Goal: Transaction & Acquisition: Book appointment/travel/reservation

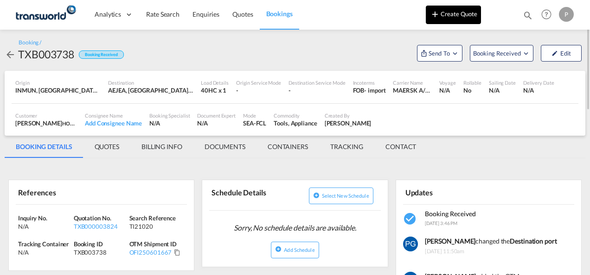
click at [442, 15] on button "Create Quote" at bounding box center [453, 15] width 55 height 19
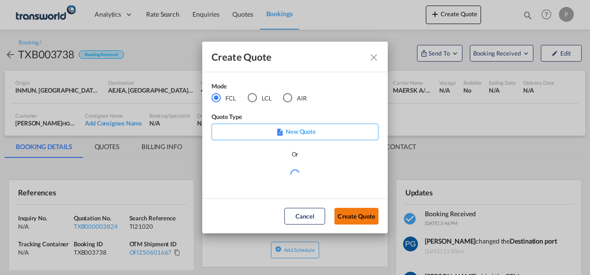
click at [360, 217] on button "Create Quote" at bounding box center [356, 216] width 44 height 17
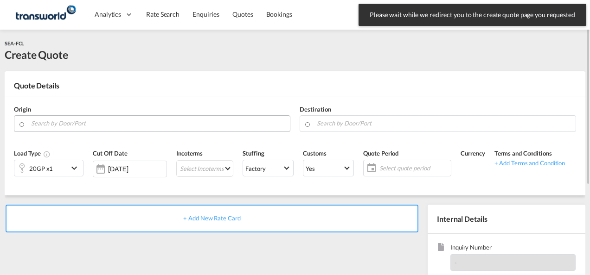
click at [118, 120] on input "Search by Door/Port" at bounding box center [158, 123] width 254 height 16
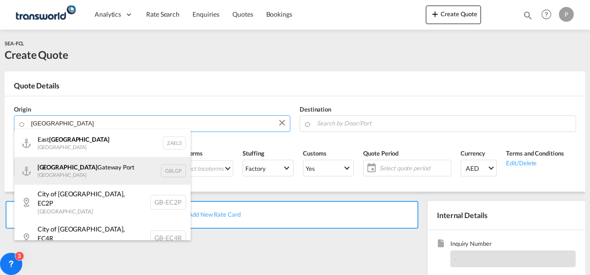
click at [81, 169] on div "[GEOGRAPHIC_DATA] [GEOGRAPHIC_DATA] [GEOGRAPHIC_DATA]" at bounding box center [102, 171] width 176 height 28
type input "[GEOGRAPHIC_DATA], [GEOGRAPHIC_DATA]"
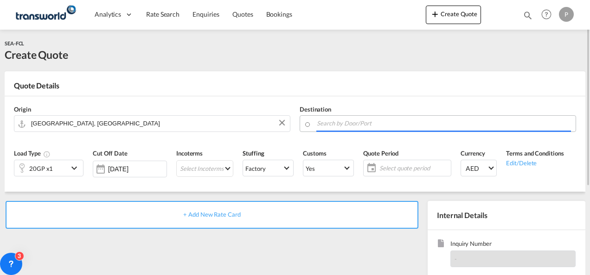
click at [338, 122] on input "Search by Door/Port" at bounding box center [444, 123] width 254 height 16
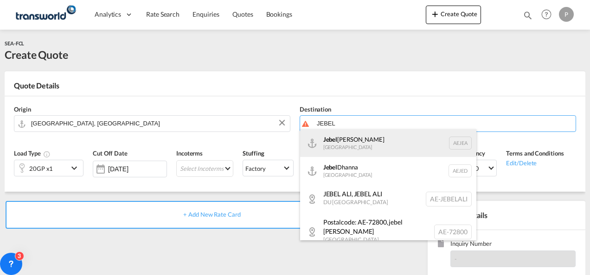
click at [340, 141] on div "[GEOGRAPHIC_DATA] [GEOGRAPHIC_DATA]" at bounding box center [388, 143] width 176 height 28
type input "[GEOGRAPHIC_DATA], [GEOGRAPHIC_DATA]"
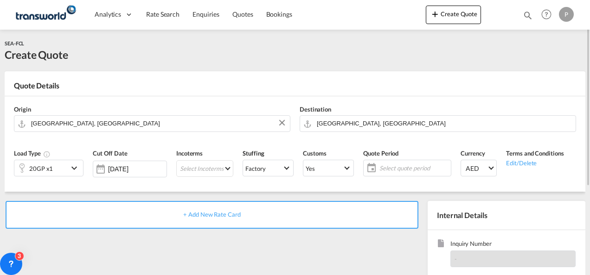
click at [76, 169] on md-icon "icon-chevron-down" at bounding box center [76, 168] width 14 height 11
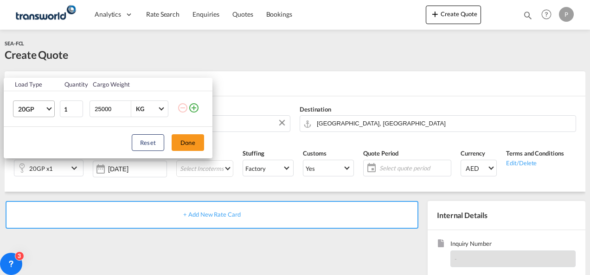
click at [37, 105] on span "20GP" at bounding box center [31, 109] width 27 height 9
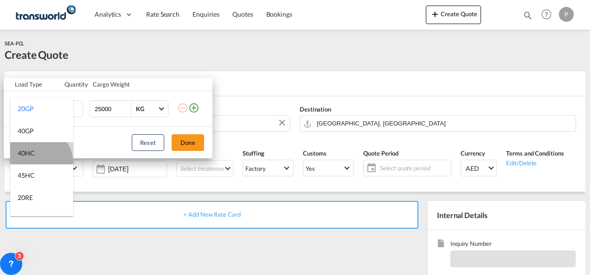
click at [38, 162] on md-option "40HC" at bounding box center [41, 153] width 63 height 22
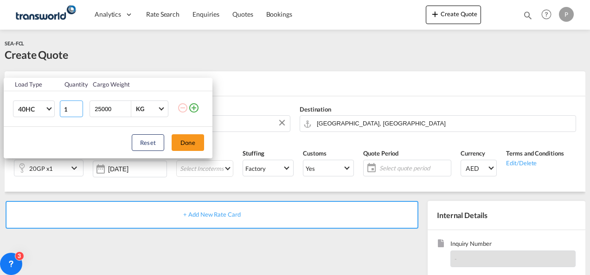
click at [70, 108] on input "1" at bounding box center [71, 109] width 23 height 17
type input "2"
click at [187, 140] on button "Done" at bounding box center [188, 142] width 32 height 17
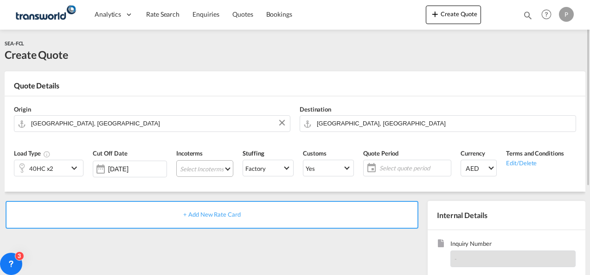
click at [189, 164] on md-select "Select Incoterms FAS - import Free Alongside Ship CFR - import Cost and Freight…" at bounding box center [204, 168] width 57 height 17
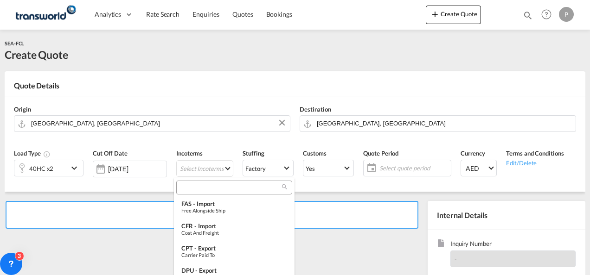
click at [193, 189] on input "search" at bounding box center [230, 188] width 103 height 8
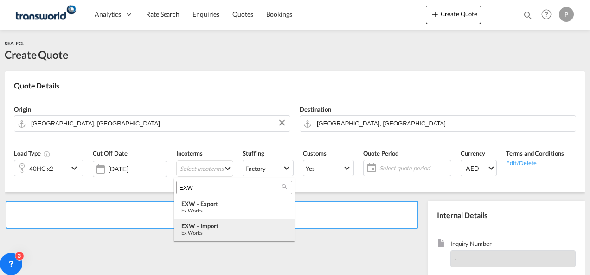
type input "EXW"
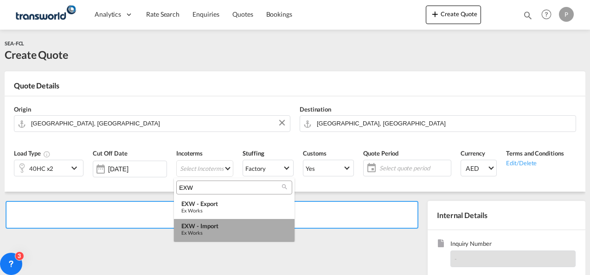
click at [202, 225] on div "EXW - import" at bounding box center [234, 226] width 106 height 7
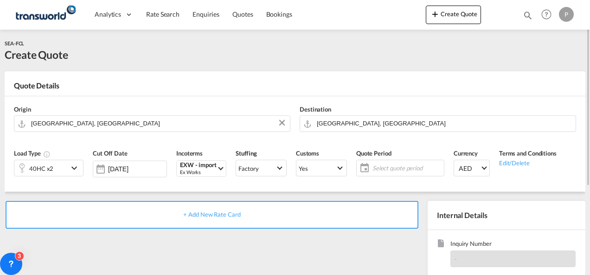
click at [374, 164] on span "Select quote period" at bounding box center [406, 168] width 69 height 8
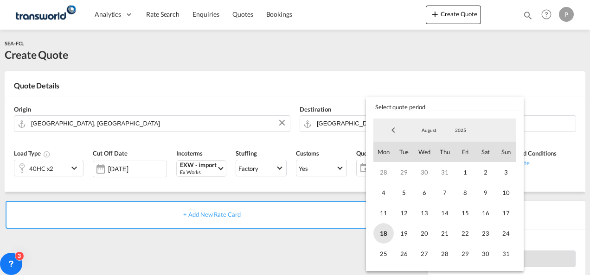
click at [385, 231] on span "18" at bounding box center [383, 233] width 20 height 20
click at [497, 253] on span "31" at bounding box center [506, 254] width 20 height 20
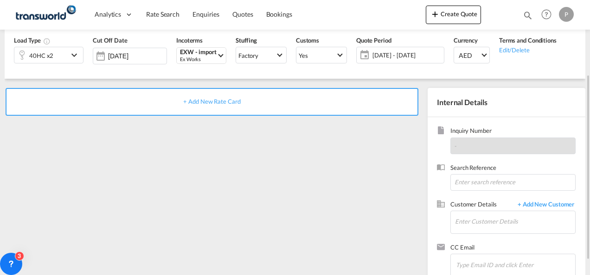
scroll to position [115, 0]
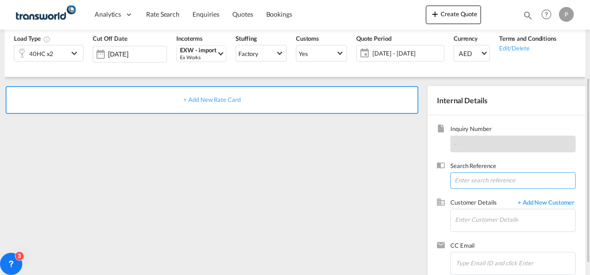
click at [471, 179] on input at bounding box center [512, 180] width 125 height 17
type input "TWG583"
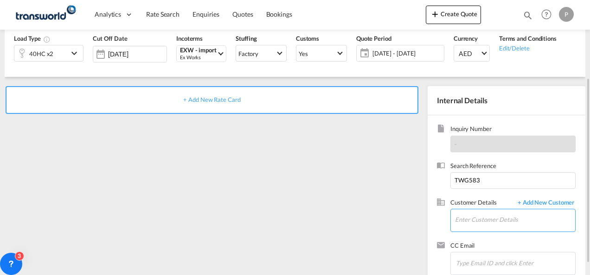
click at [475, 215] on input "Enter Customer Details" at bounding box center [515, 220] width 120 height 21
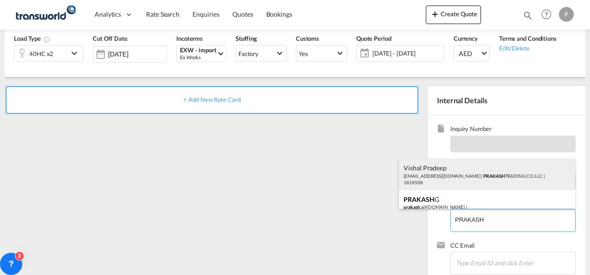
click at [469, 177] on div "Vishal Pradeep [EMAIL_ADDRESS][DOMAIN_NAME] | PRAKASH TRADING CO. LLC | 1818508" at bounding box center [487, 175] width 176 height 32
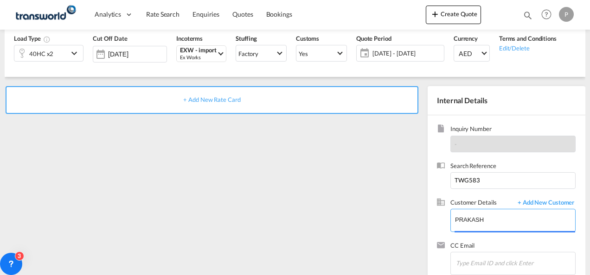
type input "PRAKASH TRADING CO. LLC, Vishal Pradeep, [EMAIL_ADDRESS][DOMAIN_NAME]"
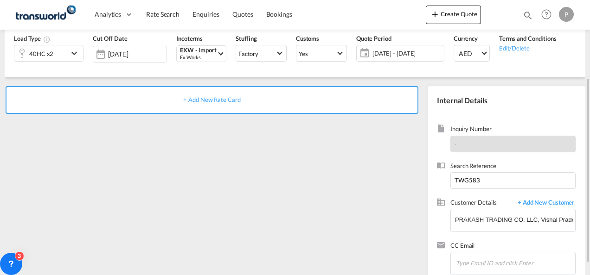
click at [227, 100] on span "+ Add New Rate Card" at bounding box center [211, 99] width 57 height 7
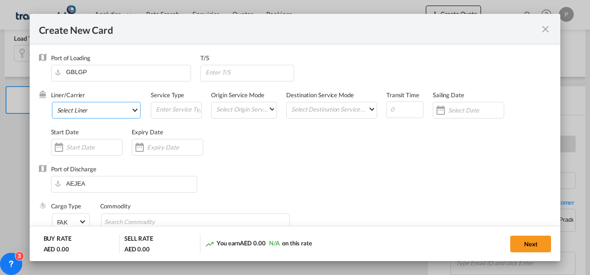
click at [83, 110] on md-select "Select Liner 2HM LOGISTICS D.O.O 2HM LOGISTICS D.O.O. / TDWC-CAPODISTRI 2HM LOG…" at bounding box center [96, 110] width 89 height 17
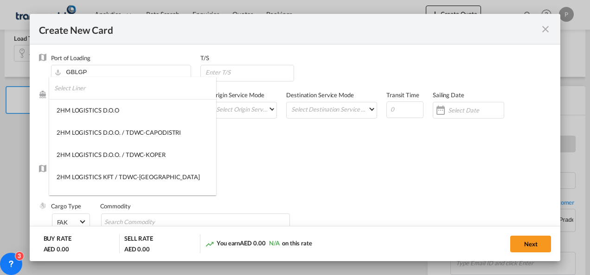
type input "Basic Ocean Freight"
select select "per equipment"
click at [100, 90] on input "search" at bounding box center [135, 88] width 162 height 22
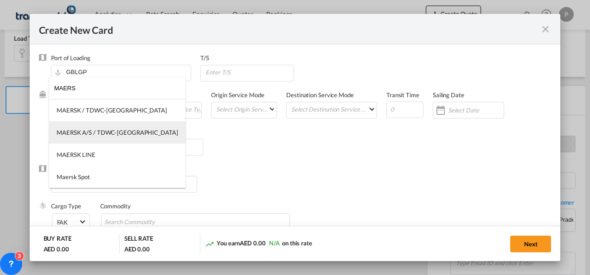
type input "MAERS"
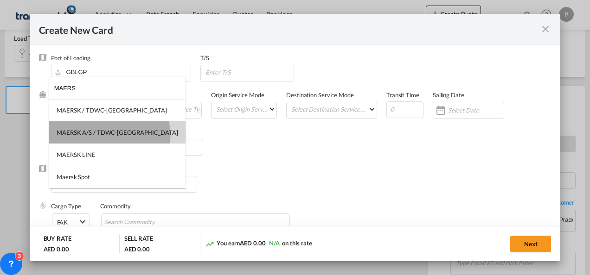
click at [109, 135] on div "MAERSK A/S / TDWC-[GEOGRAPHIC_DATA]" at bounding box center [117, 132] width 121 height 8
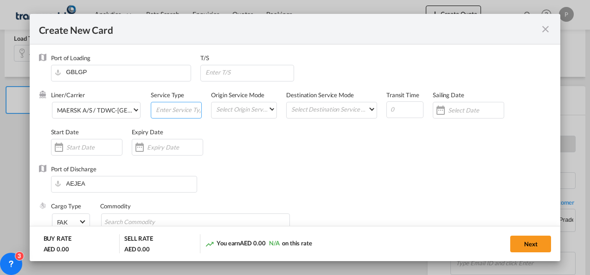
click at [168, 108] on input "Create New CardPort ..." at bounding box center [178, 109] width 46 height 14
type input "EXW IMPORT"
click at [159, 145] on input "Create New CardPort ..." at bounding box center [175, 147] width 56 height 7
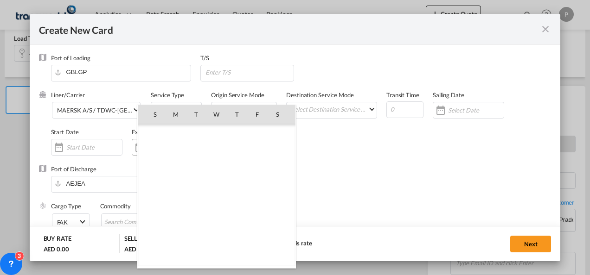
scroll to position [214610, 0]
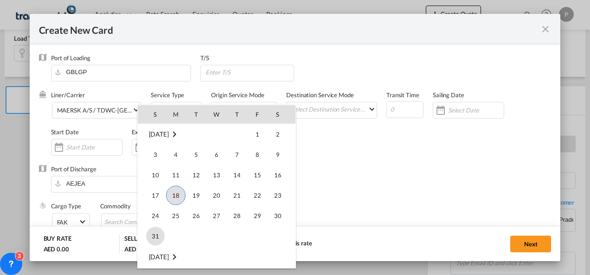
click at [158, 229] on span "31" at bounding box center [155, 236] width 19 height 19
type input "[DATE]"
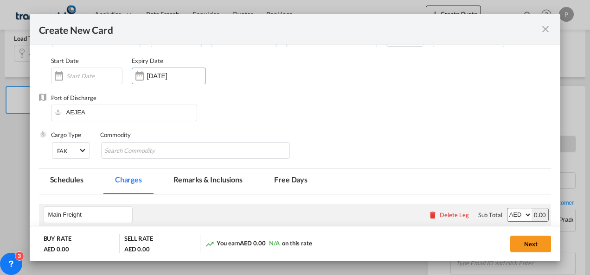
scroll to position [87, 0]
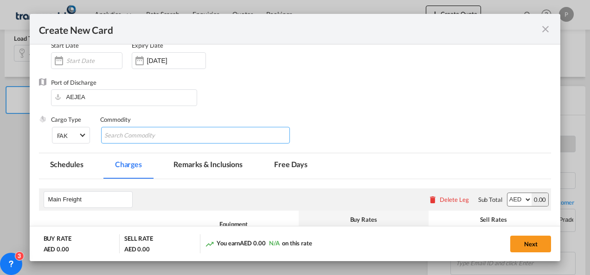
click at [138, 136] on input "Chips input." at bounding box center [146, 135] width 85 height 15
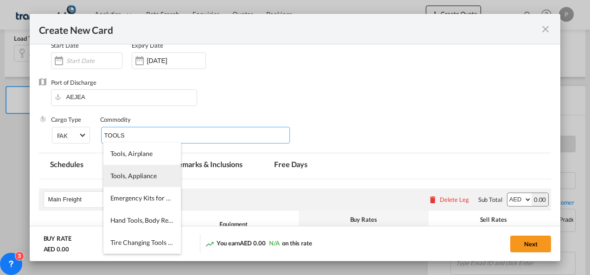
type input "TOOLS"
click at [137, 172] on span "Tools, Appliance" at bounding box center [133, 176] width 46 height 8
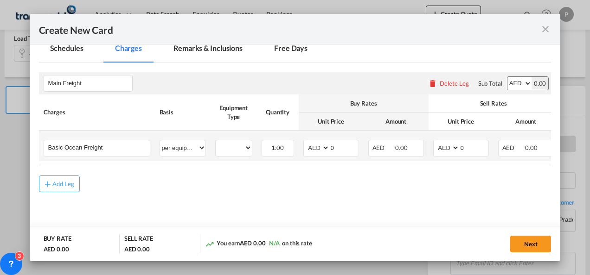
scroll to position [204, 0]
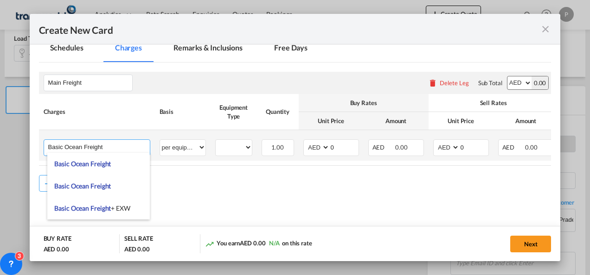
click at [113, 146] on input "Basic Ocean Freight" at bounding box center [99, 147] width 102 height 14
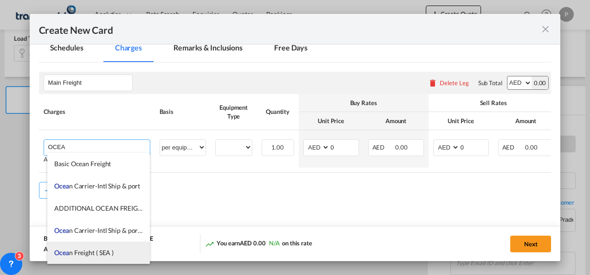
click at [104, 254] on span "Ocea n Freight ( SEA )" at bounding box center [83, 253] width 59 height 8
type input "Ocean Freight ( SEA )"
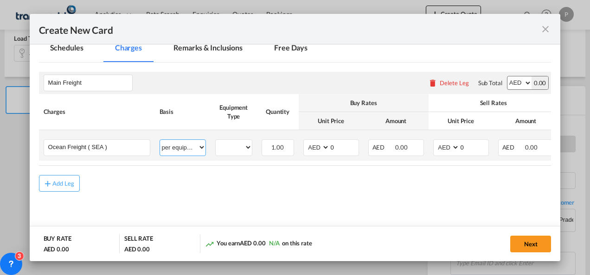
click at [190, 144] on select "per equipment per container per B/L per shipping bill per shipment % on freight…" at bounding box center [182, 147] width 45 height 15
select select "per shipment"
click at [160, 140] on select "per equipment per container per B/L per shipping bill per shipment % on freight…" at bounding box center [182, 147] width 45 height 15
click at [313, 145] on select "AED AFN ALL AMD ANG AOA ARS AUD AWG AZN BAM BBD BDT BGN BHD BIF BMD BND [PERSON…" at bounding box center [317, 147] width 24 height 13
select select "string:USD"
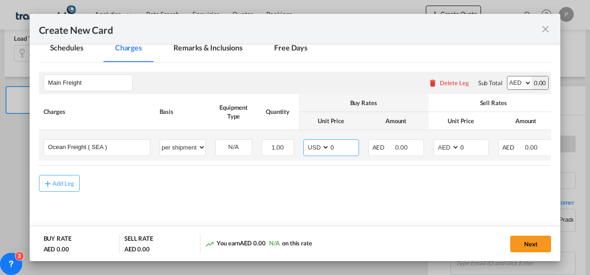
click at [305, 141] on select "AED AFN ALL AMD ANG AOA ARS AUD AWG AZN BAM BBD BDT BGN BHD BIF BMD BND [PERSON…" at bounding box center [317, 147] width 24 height 13
click at [345, 147] on input "0" at bounding box center [344, 147] width 29 height 14
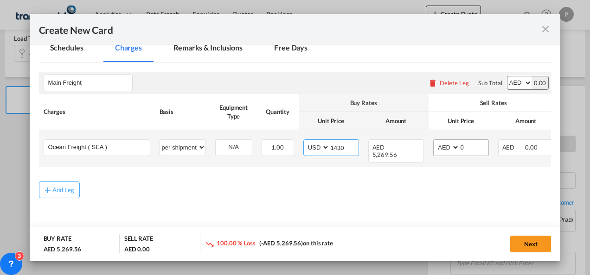
type input "1430"
click at [442, 145] on select "AED AFN ALL AMD ANG AOA ARS AUD AWG AZN BAM BBD BDT BGN BHD BIF BMD BND [PERSON…" at bounding box center [447, 147] width 24 height 13
select select "string:USD"
click at [435, 141] on select "AED AFN ALL AMD ANG AOA ARS AUD AWG AZN BAM BBD BDT BGN BHD BIF BMD BND [PERSON…" at bounding box center [447, 147] width 24 height 13
click at [466, 146] on input "0" at bounding box center [473, 147] width 29 height 14
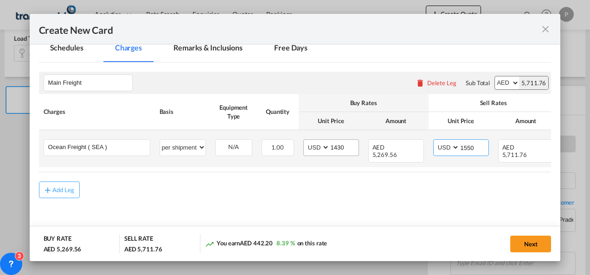
type input "1550"
click at [347, 148] on input "1430" at bounding box center [344, 147] width 29 height 14
type input "1"
type input "2860"
click at [474, 145] on input "1550" at bounding box center [473, 147] width 29 height 14
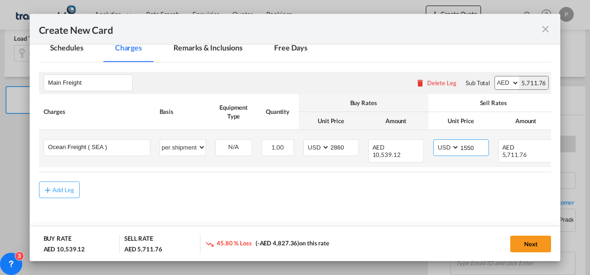
click at [474, 145] on input "1550" at bounding box center [473, 147] width 29 height 14
type input "1"
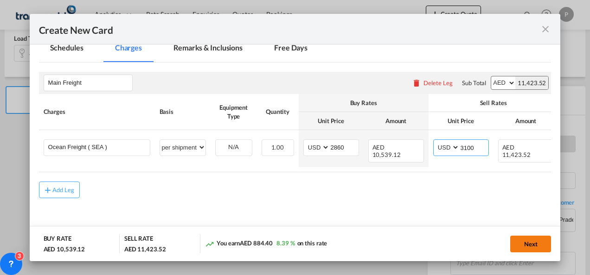
type input "3100"
click at [529, 242] on button "Next" at bounding box center [530, 244] width 41 height 17
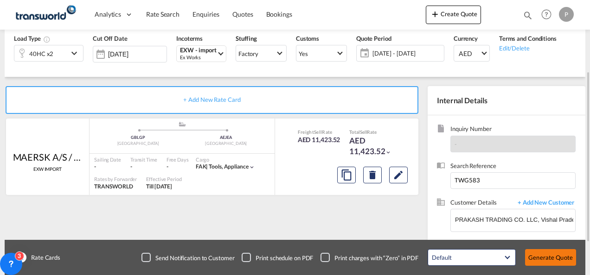
click at [562, 262] on button "Generate Quote" at bounding box center [550, 257] width 51 height 17
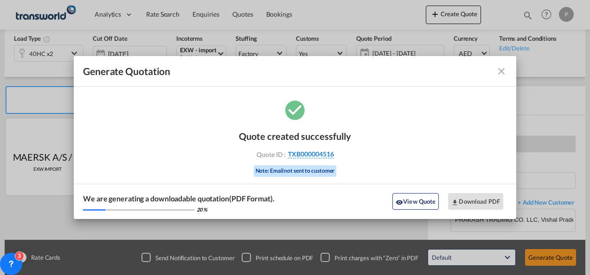
click at [321, 152] on span "TXB000004516" at bounding box center [311, 154] width 46 height 8
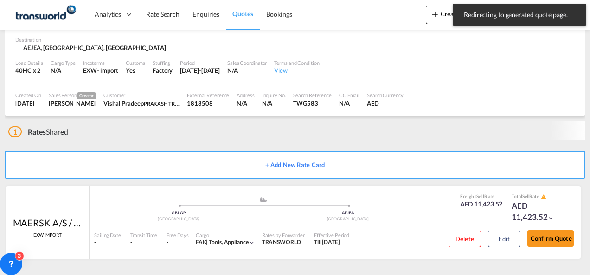
scroll to position [63, 0]
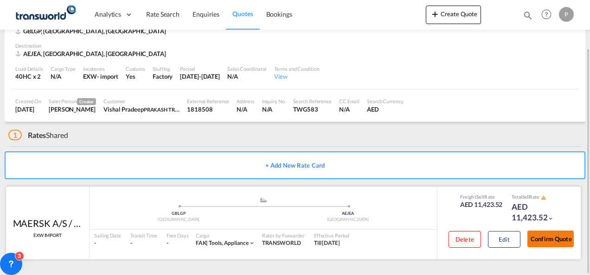
click at [545, 232] on button "Confirm Quote" at bounding box center [550, 239] width 46 height 17
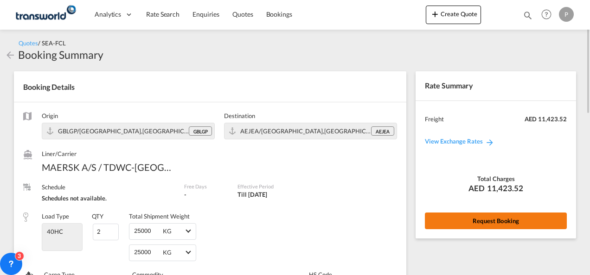
click at [506, 219] on button "Request Booking" at bounding box center [496, 221] width 142 height 17
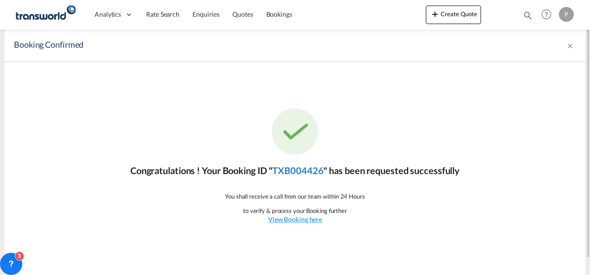
click at [288, 172] on link "TXB004426" at bounding box center [297, 170] width 51 height 11
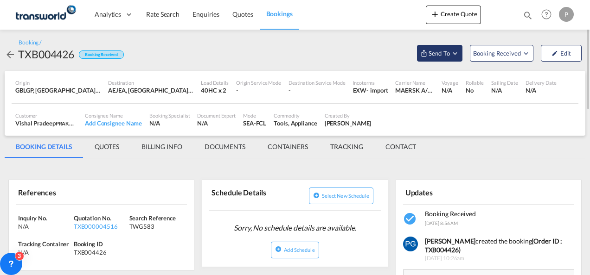
click at [436, 55] on span "Send To" at bounding box center [438, 53] width 23 height 9
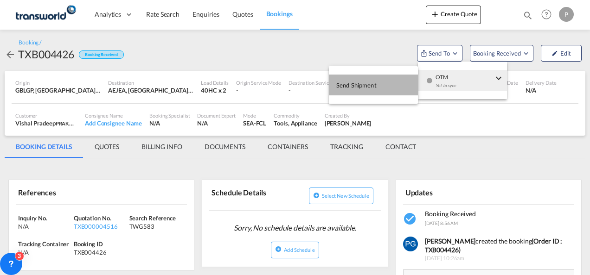
click at [379, 81] on button "Send Shipment" at bounding box center [373, 85] width 89 height 21
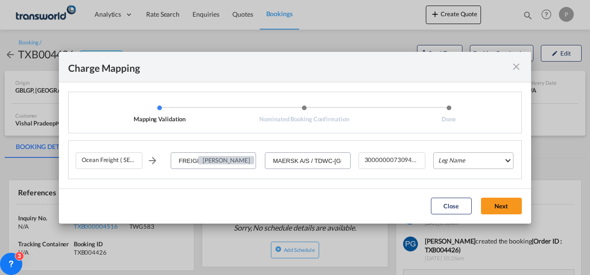
click at [459, 161] on md-select "Leg Name HANDLING ORIGIN VESSEL HANDLING DESTINATION OTHERS TL PICK UP CUSTOMS …" at bounding box center [473, 161] width 80 height 17
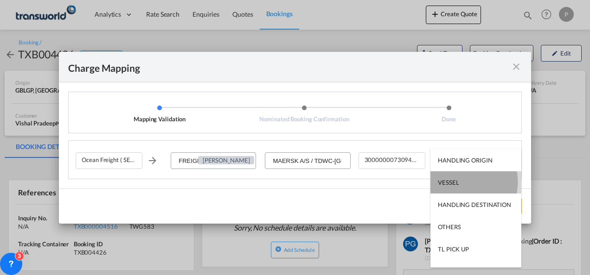
click at [458, 182] on md-option "VESSEL" at bounding box center [475, 183] width 91 height 22
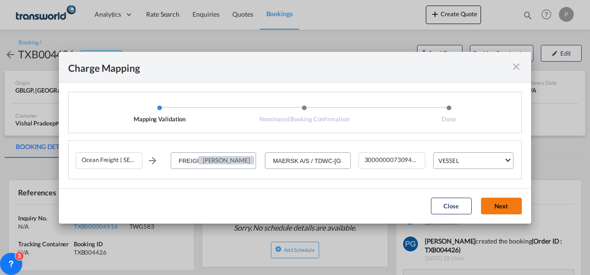
click at [511, 205] on button "Next" at bounding box center [501, 206] width 41 height 17
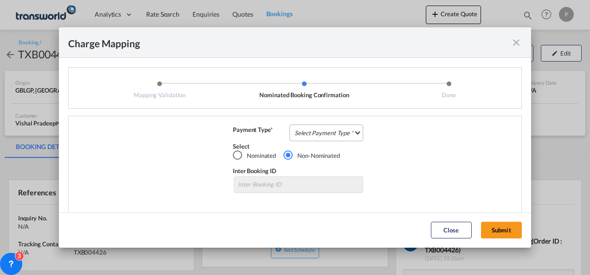
click at [341, 132] on md-select "Select Payment Type COLLECT PREPAID" at bounding box center [326, 133] width 74 height 17
click at [341, 132] on md-option "COLLECT" at bounding box center [325, 133] width 82 height 22
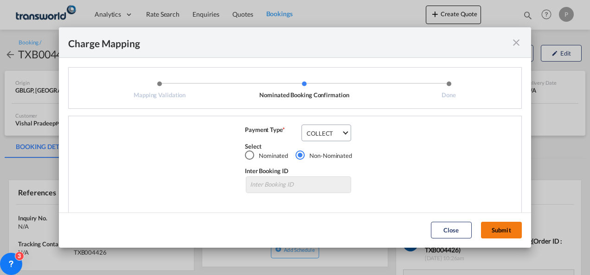
click at [492, 229] on button "Submit" at bounding box center [501, 230] width 41 height 17
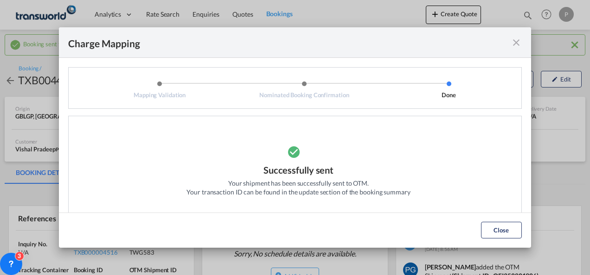
click at [515, 42] on md-icon "icon-close fg-AAA8AD cursor" at bounding box center [515, 42] width 11 height 11
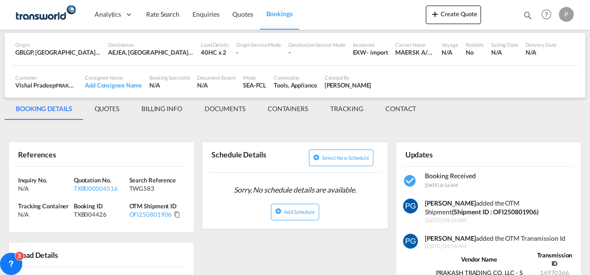
scroll to position [68, 0]
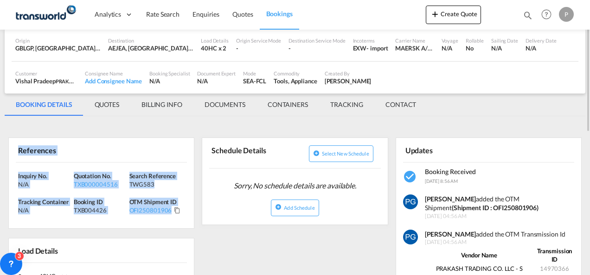
drag, startPoint x: 17, startPoint y: 148, endPoint x: 172, endPoint y: 214, distance: 169.3
click at [172, 214] on div "References Inquiry No. N/A Quotation No. TXB000004516 Search Reference TWG583 T…" at bounding box center [101, 183] width 186 height 91
copy div "References Inquiry No. N/A Quotation No. TXB000004516 Search Reference TWG583 T…"
click at [452, 18] on button "Create Quote" at bounding box center [453, 15] width 55 height 19
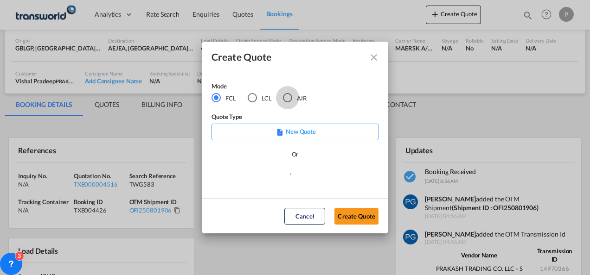
click at [283, 95] on div "AIR" at bounding box center [287, 97] width 9 height 9
click at [356, 216] on button "Create Quote" at bounding box center [356, 216] width 44 height 17
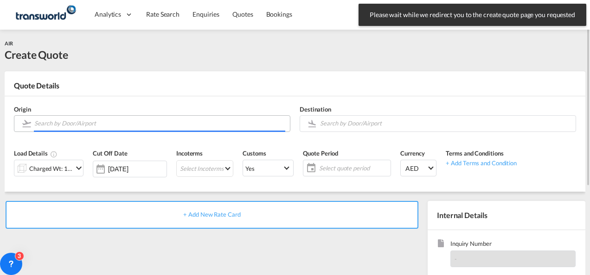
click at [155, 122] on input "Search by Door/Airport" at bounding box center [159, 123] width 251 height 16
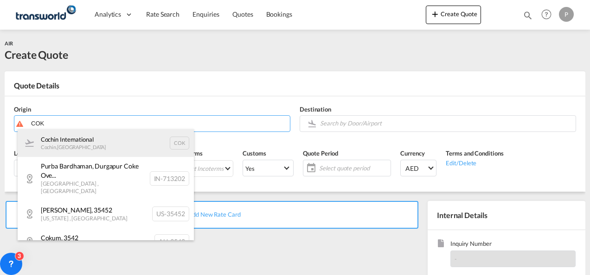
click at [99, 139] on div "Cochin International Cochin , [GEOGRAPHIC_DATA] COK" at bounding box center [106, 143] width 176 height 28
type input "Cochin International, Cochin, COK"
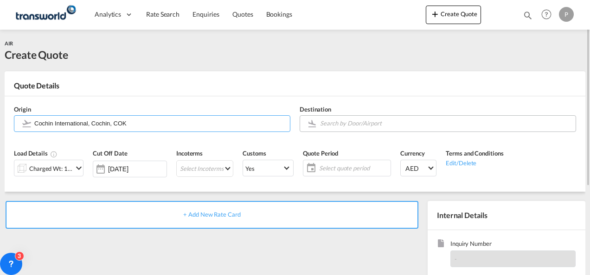
click at [334, 124] on input "Search by Door/Airport" at bounding box center [445, 123] width 251 height 16
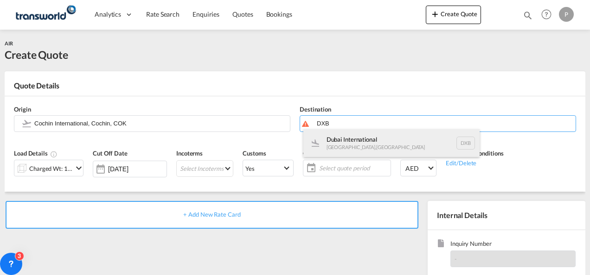
click at [340, 138] on div "Dubai International [GEOGRAPHIC_DATA] , [GEOGRAPHIC_DATA] DXB" at bounding box center [391, 143] width 176 height 28
type input "Dubai International, [GEOGRAPHIC_DATA], DXB"
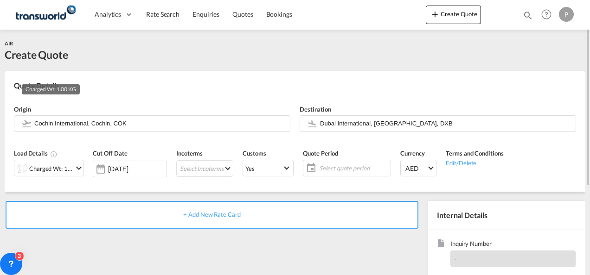
click at [54, 168] on div "Charged Wt: 1.00 KG" at bounding box center [51, 168] width 44 height 13
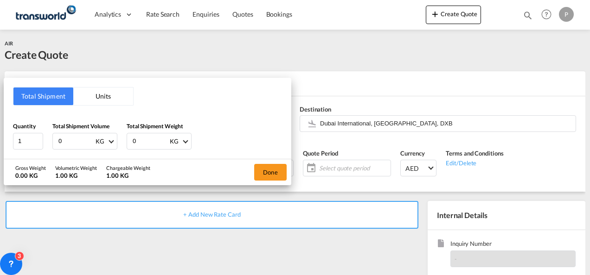
click at [68, 144] on input "0" at bounding box center [75, 142] width 37 height 16
type input "5995"
click at [138, 141] on input "0" at bounding box center [150, 142] width 37 height 16
type input "5995"
click at [275, 166] on button "Done" at bounding box center [270, 172] width 32 height 17
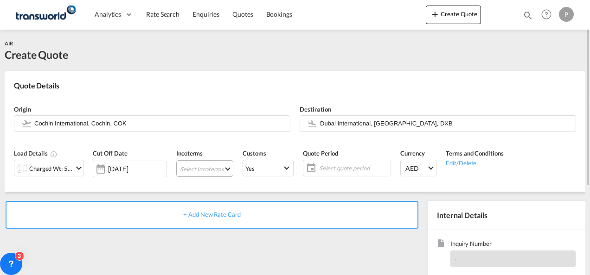
click at [184, 174] on md-select "Select Incoterms FAS - import Free Alongside Ship CFR - import Cost and Freight…" at bounding box center [204, 168] width 57 height 17
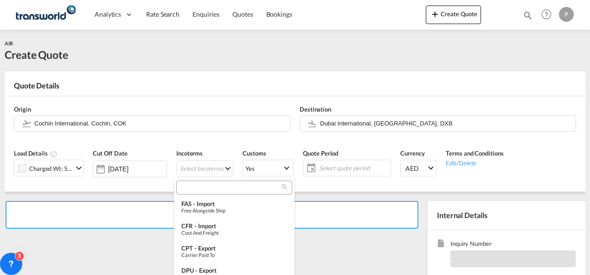
click at [194, 191] on input "search" at bounding box center [230, 188] width 103 height 8
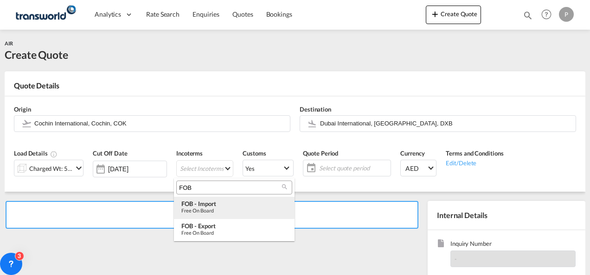
type input "FOB"
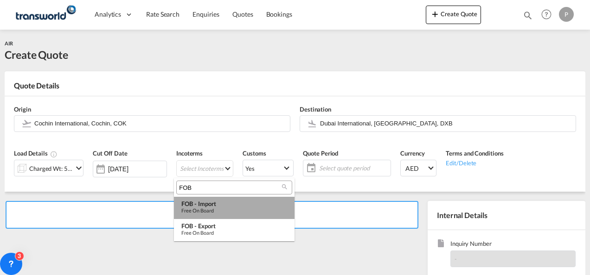
click at [210, 216] on md-option "FOB - import Free on Board" at bounding box center [234, 208] width 121 height 22
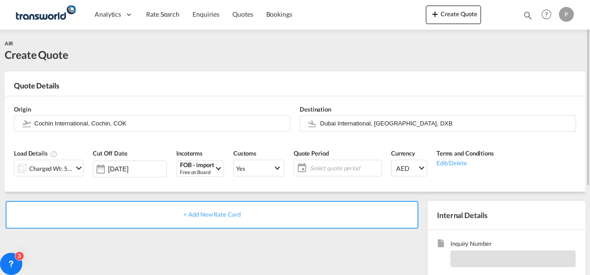
click at [321, 168] on span "Select quote period" at bounding box center [344, 168] width 69 height 8
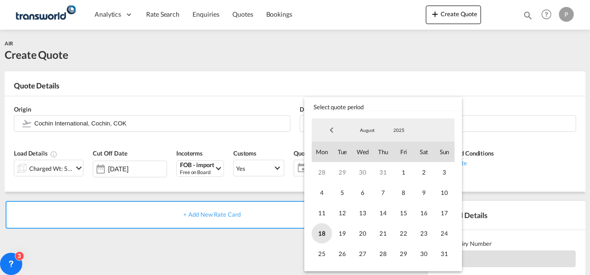
click at [325, 227] on span "18" at bounding box center [322, 233] width 20 height 20
click at [443, 251] on span "31" at bounding box center [444, 254] width 20 height 20
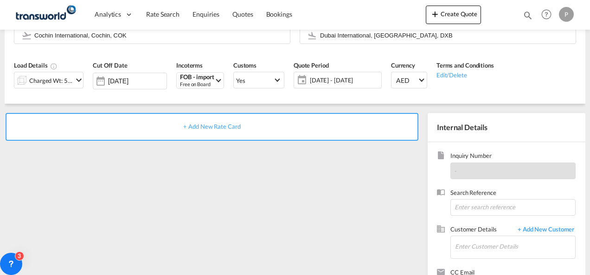
scroll to position [91, 0]
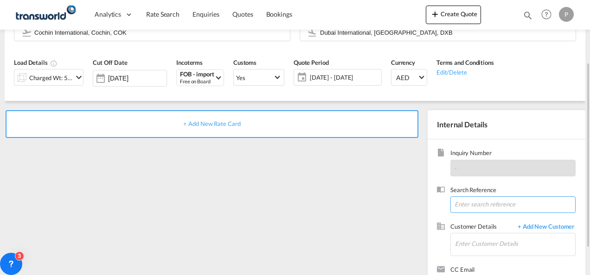
click at [484, 199] on input at bounding box center [512, 205] width 125 height 17
paste input "17614520026"
type input "17614520026"
click at [468, 244] on input "A" at bounding box center [515, 244] width 120 height 21
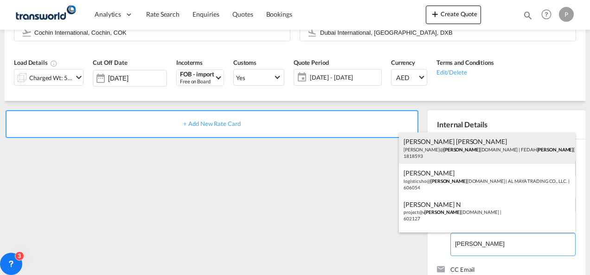
click at [464, 146] on div "[PERSON_NAME] [PERSON_NAME] [PERSON_NAME]@ [PERSON_NAME] [DOMAIN_NAME] | FEDAH …" at bounding box center [487, 149] width 176 height 32
type input "FEDAH ALMADINA GOODS WHOLESALERS CO. L.L.C, [PERSON_NAME] [PERSON_NAME], [PERSO…"
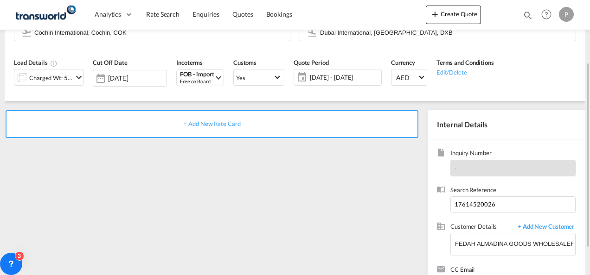
click at [219, 125] on span "+ Add New Rate Card" at bounding box center [211, 123] width 57 height 7
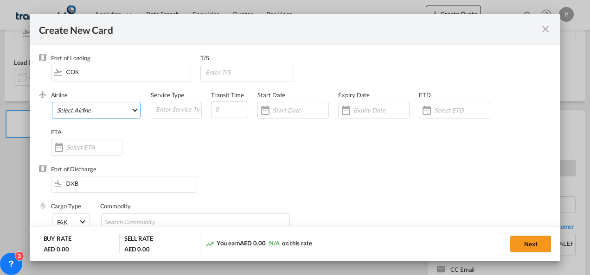
click at [98, 110] on md-select "Select Airline" at bounding box center [96, 110] width 89 height 17
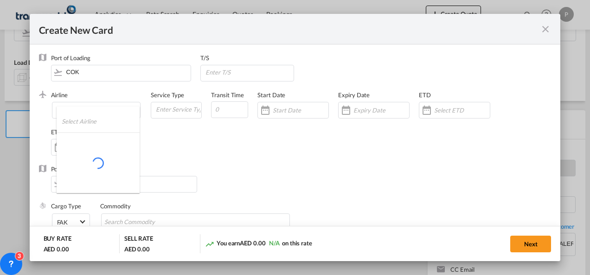
click at [92, 121] on input "search" at bounding box center [101, 121] width 78 height 22
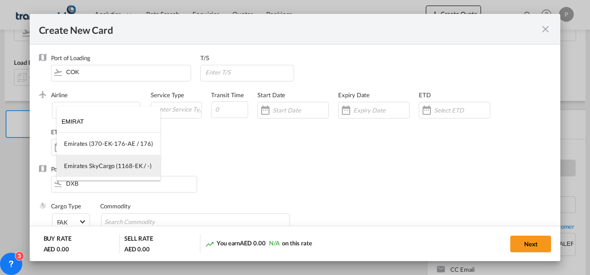
type input "EMIRAT"
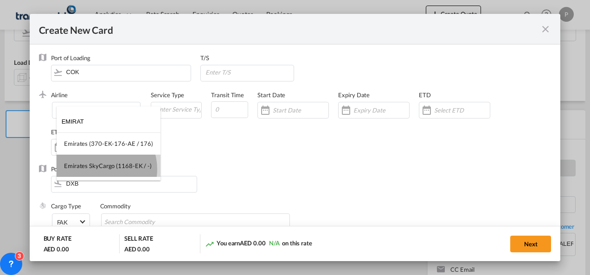
click at [101, 169] on div "Emirates SkyCargo (1168-EK / -)" at bounding box center [108, 166] width 88 height 8
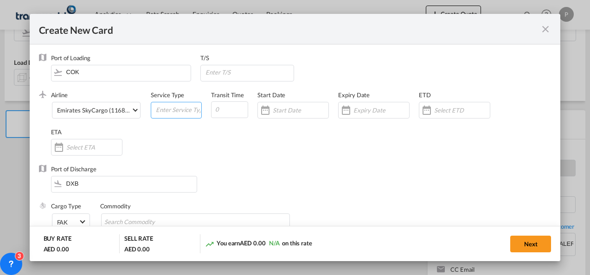
click at [173, 109] on input "Create New Card ..." at bounding box center [178, 109] width 46 height 14
type input "FOB IMPORT"
click at [366, 108] on input "Create New Card ..." at bounding box center [381, 110] width 56 height 7
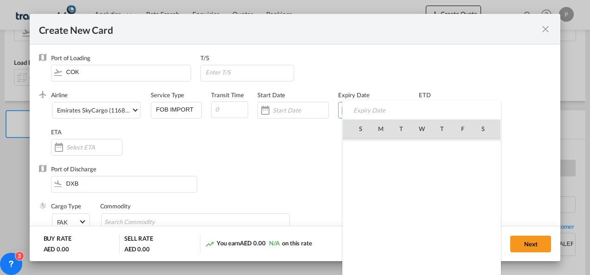
scroll to position [214610, 0]
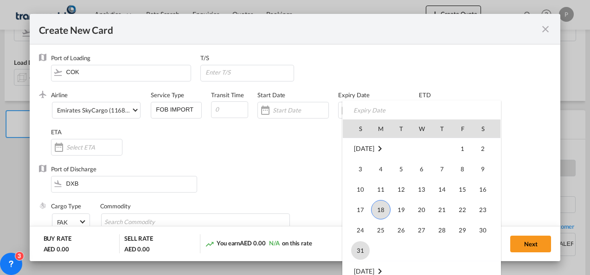
click at [362, 245] on span "31" at bounding box center [360, 251] width 19 height 19
type input "[DATE]"
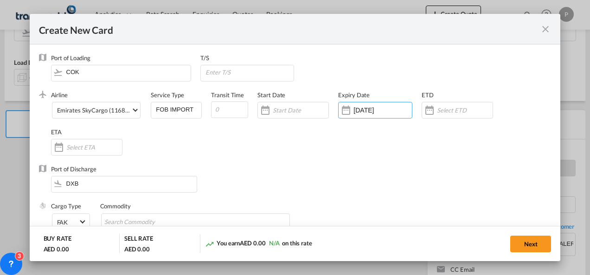
scroll to position [76, 0]
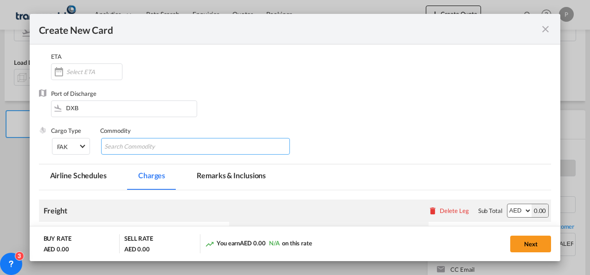
click at [167, 145] on input "Chips input." at bounding box center [146, 147] width 85 height 15
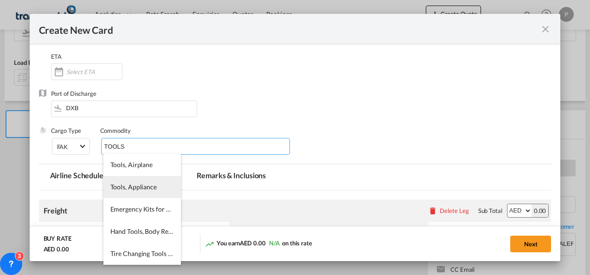
type input "TOOLS"
click at [142, 183] on li "Tools, Appliance" at bounding box center [141, 187] width 77 height 22
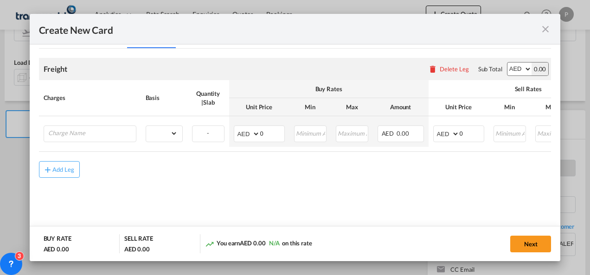
scroll to position [220, 0]
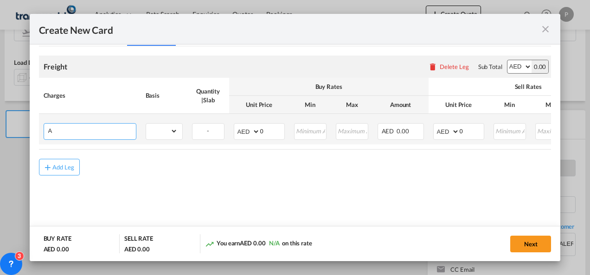
click at [108, 130] on input "A" at bounding box center [92, 131] width 88 height 14
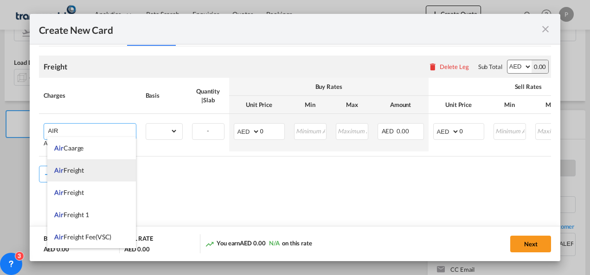
click at [87, 171] on li "Air Freight" at bounding box center [91, 170] width 89 height 22
type input "Air Freight"
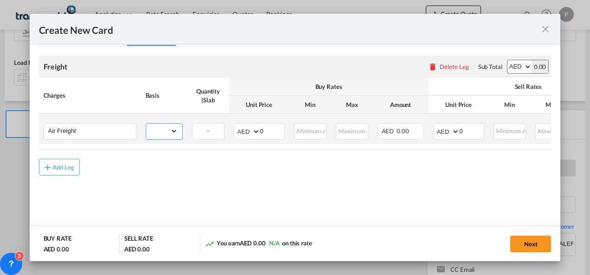
click at [171, 134] on select "gross_weight volumetric_weight per_shipment per_bl per_km % on air freight per_…" at bounding box center [162, 131] width 32 height 15
select select "per_shipment"
click at [146, 124] on select "gross_weight volumetric_weight per_shipment per_bl per_km % on air freight per_…" at bounding box center [162, 131] width 32 height 15
click at [242, 131] on select "AED AFN ALL AMD ANG AOA ARS AUD AWG AZN BAM BBD BDT BGN BHD BIF BMD BND [PERSON…" at bounding box center [247, 131] width 24 height 13
select select "string:USD"
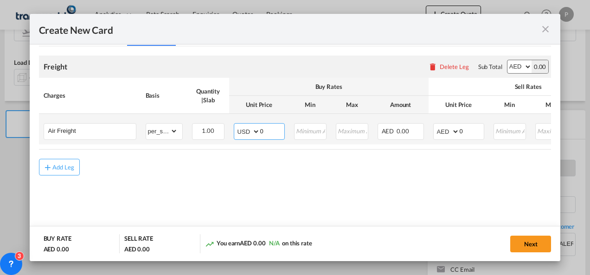
click at [235, 125] on select "AED AFN ALL AMD ANG AOA ARS AUD AWG AZN BAM BBD BDT BGN BHD BIF BMD BND [PERSON…" at bounding box center [247, 131] width 24 height 13
click at [263, 130] on input "0" at bounding box center [272, 131] width 24 height 14
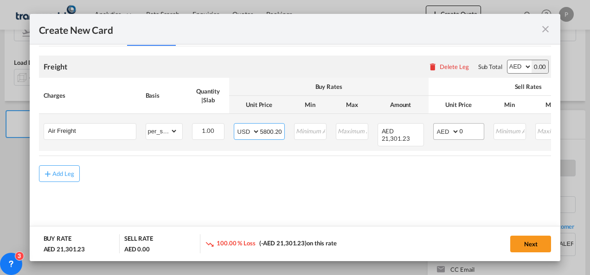
type input "5800.20"
click at [441, 130] on select "AED AFN ALL AMD ANG AOA ARS AUD AWG AZN BAM BBD BDT BGN BHD BIF BMD BND [PERSON…" at bounding box center [447, 131] width 24 height 13
select select "string:USD"
click at [435, 125] on select "AED AFN ALL AMD ANG AOA ARS AUD AWG AZN BAM BBD BDT BGN BHD BIF BMD BND [PERSON…" at bounding box center [447, 131] width 24 height 13
click at [465, 130] on input "0" at bounding box center [471, 131] width 24 height 14
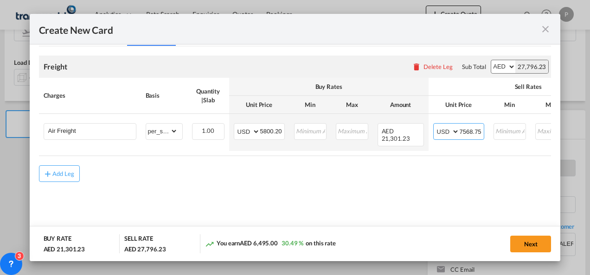
type input "7568.75"
click at [531, 242] on button "Next" at bounding box center [530, 244] width 41 height 17
type input "5800.2"
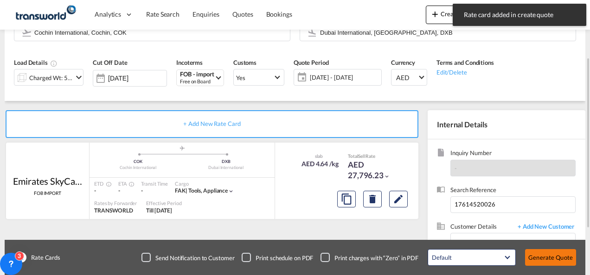
click at [560, 259] on button "Generate Quote" at bounding box center [550, 257] width 51 height 17
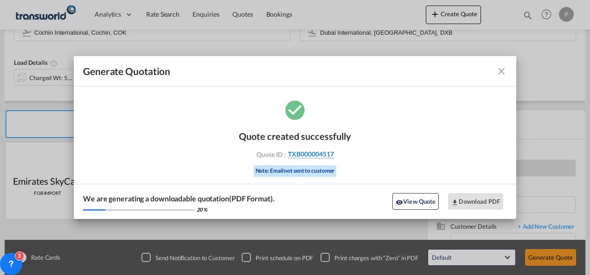
click at [311, 156] on span "TXB000004517" at bounding box center [311, 154] width 46 height 8
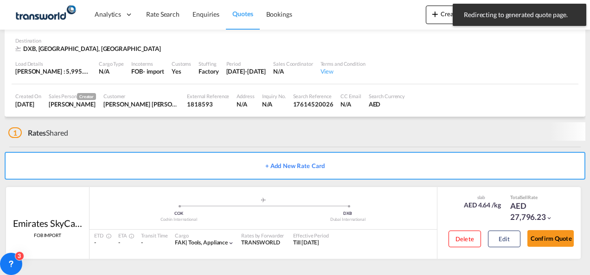
scroll to position [62, 0]
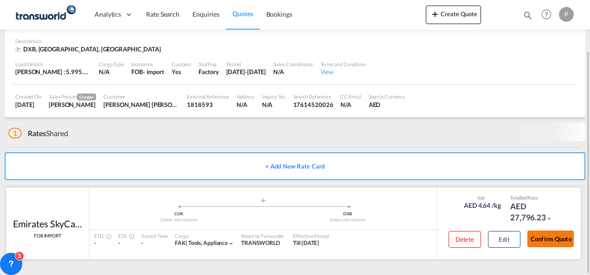
click at [545, 238] on button "Confirm Quote" at bounding box center [550, 239] width 46 height 17
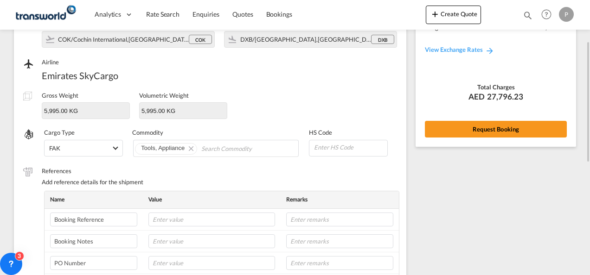
scroll to position [92, 0]
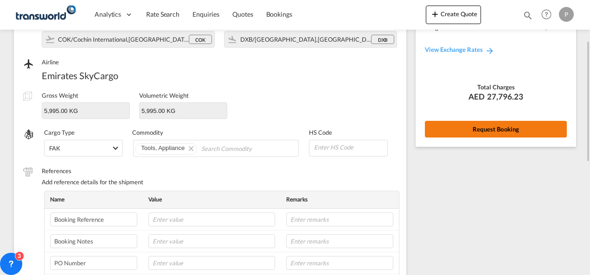
click at [464, 123] on button "Request Booking" at bounding box center [496, 129] width 142 height 17
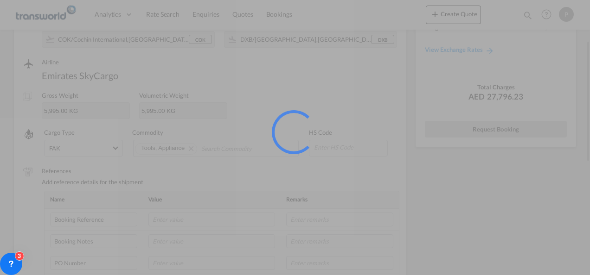
scroll to position [17, 0]
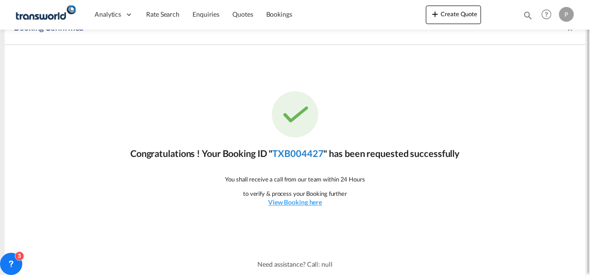
click at [307, 148] on link "TXB004427" at bounding box center [297, 153] width 51 height 11
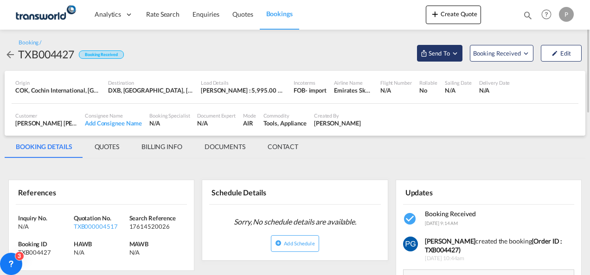
click at [440, 51] on span "Send To" at bounding box center [438, 53] width 23 height 9
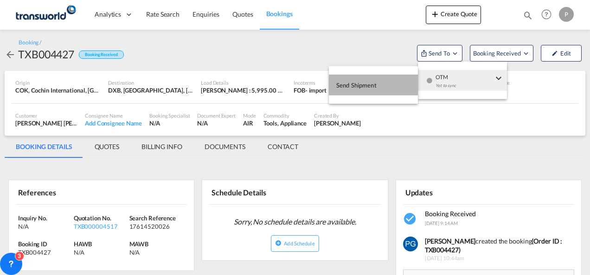
click at [394, 86] on button "Send Shipment" at bounding box center [373, 85] width 89 height 21
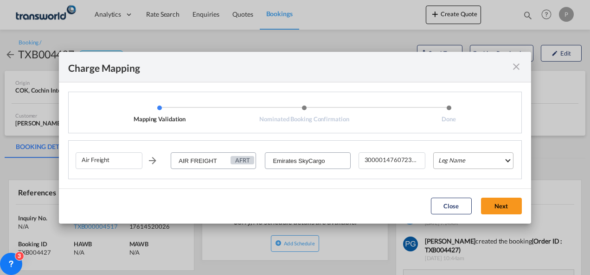
click at [445, 157] on md-select "Leg Name HANDLING ORIGIN HANDLING DESTINATION OTHERS TL PICK UP CUSTOMS ORIGIN …" at bounding box center [473, 161] width 80 height 17
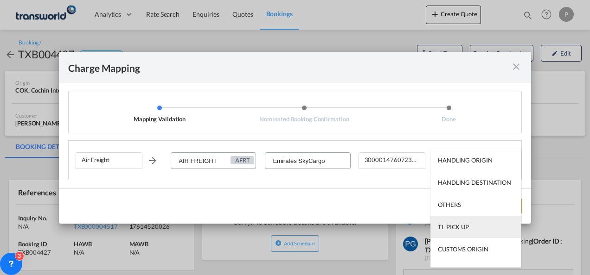
scroll to position [59, 0]
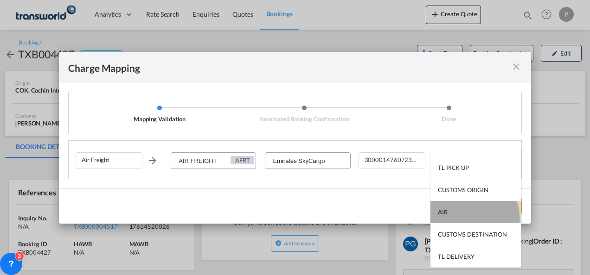
click at [461, 220] on md-option "AIR" at bounding box center [475, 212] width 91 height 22
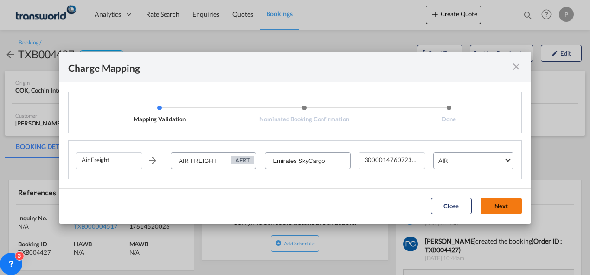
click at [495, 204] on button "Next" at bounding box center [501, 206] width 41 height 17
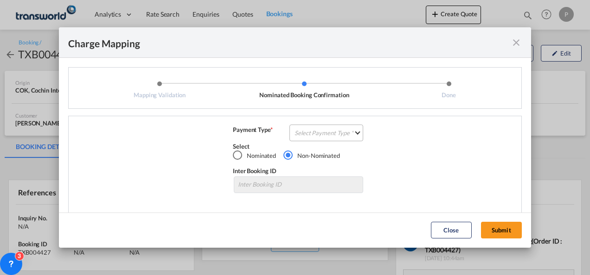
click at [311, 130] on md-select "Select Payment Type COLLECT PREPAID" at bounding box center [326, 133] width 74 height 17
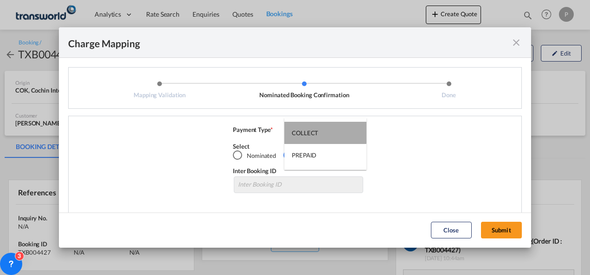
click at [311, 130] on div "COLLECT" at bounding box center [305, 133] width 26 height 8
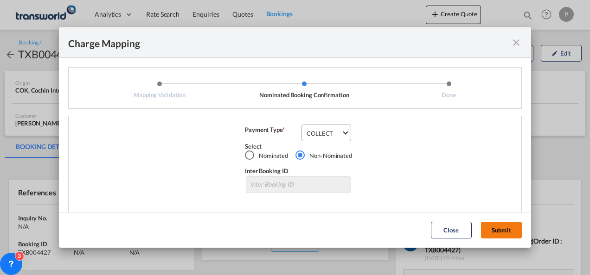
click at [491, 229] on button "Submit" at bounding box center [501, 230] width 41 height 17
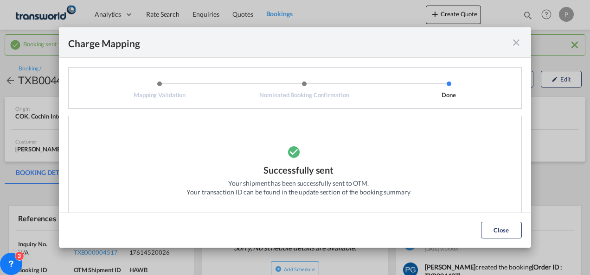
click at [510, 44] on md-icon "icon-close fg-AAA8AD cursor" at bounding box center [515, 42] width 11 height 11
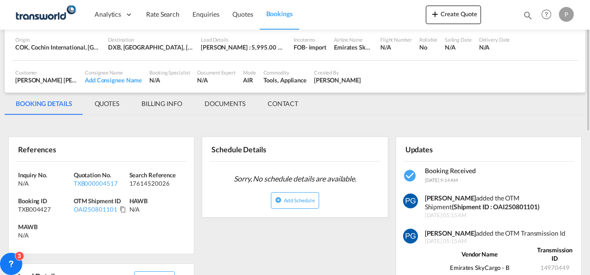
scroll to position [71, 0]
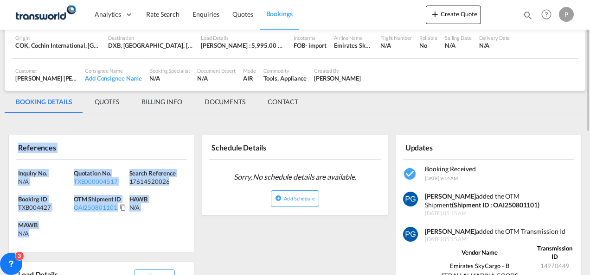
drag, startPoint x: 17, startPoint y: 145, endPoint x: 49, endPoint y: 228, distance: 89.4
click at [49, 228] on div "References Inquiry No. N/A Quotation No. TXB000004517 Search Reference 17614520…" at bounding box center [101, 194] width 186 height 118
copy div "References Inquiry No. N/A Quotation No. TXB000004517 Search Reference 17614520…"
